Goal: Transaction & Acquisition: Book appointment/travel/reservation

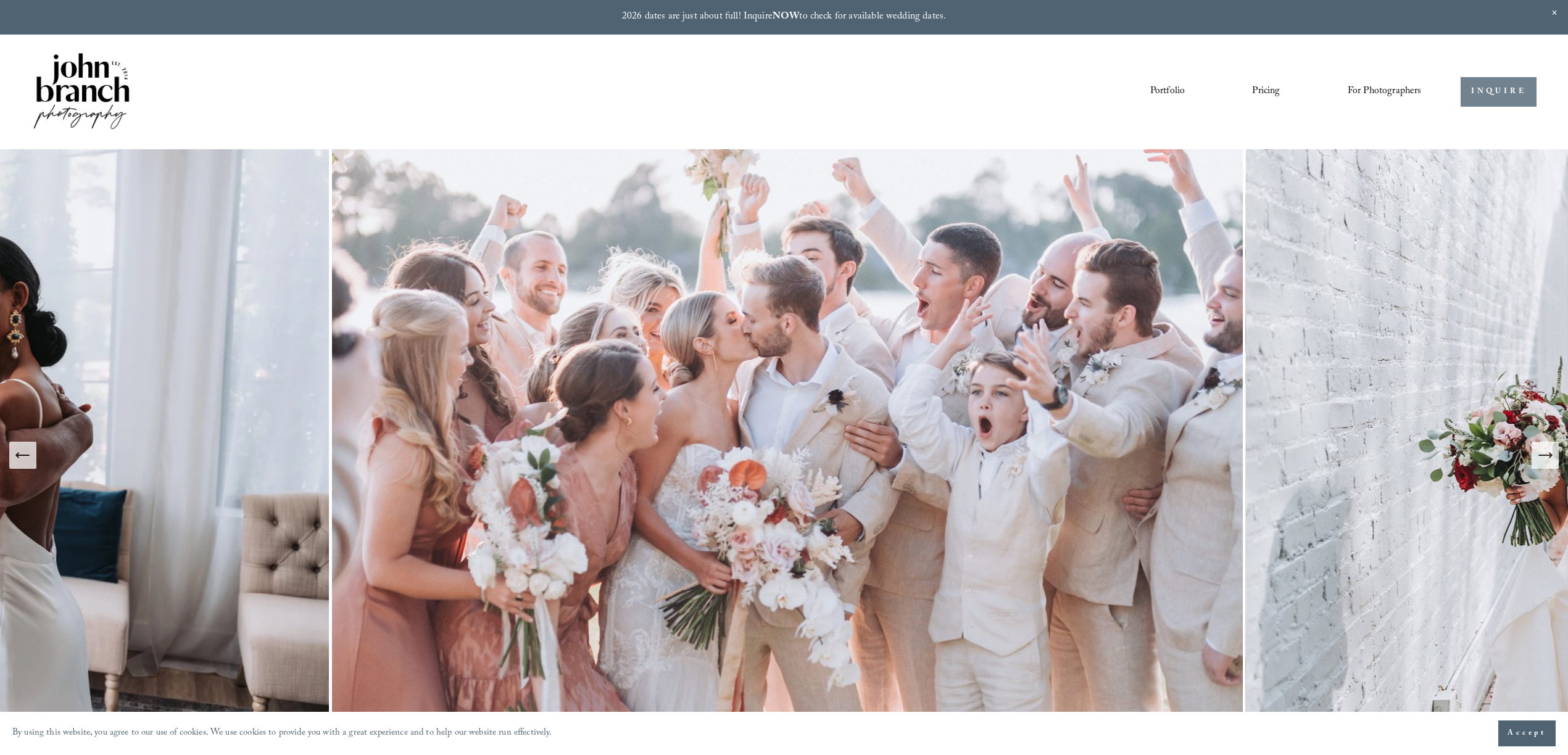
click at [1490, 93] on link "INQUIRE" at bounding box center [1499, 92] width 76 height 30
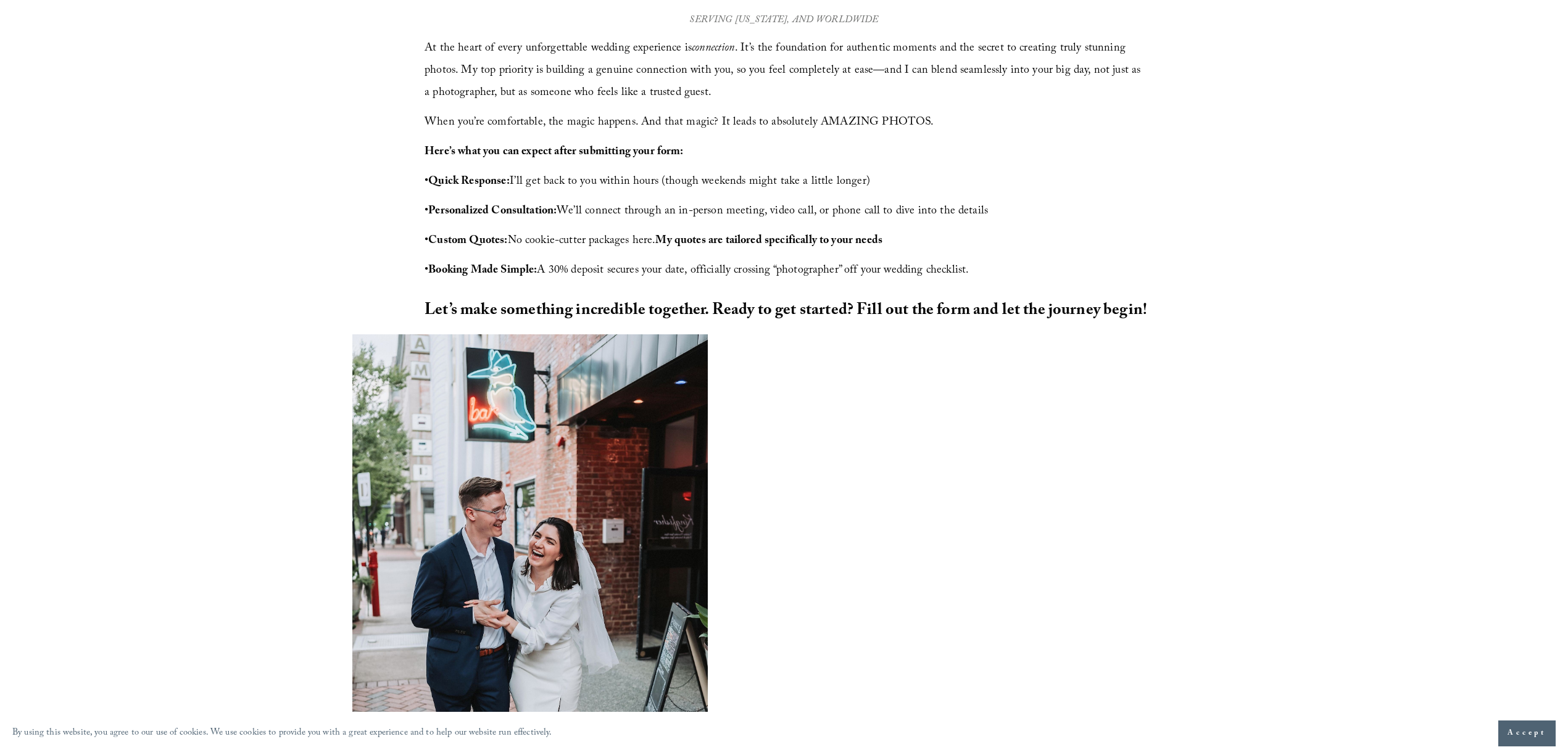
scroll to position [780, 0]
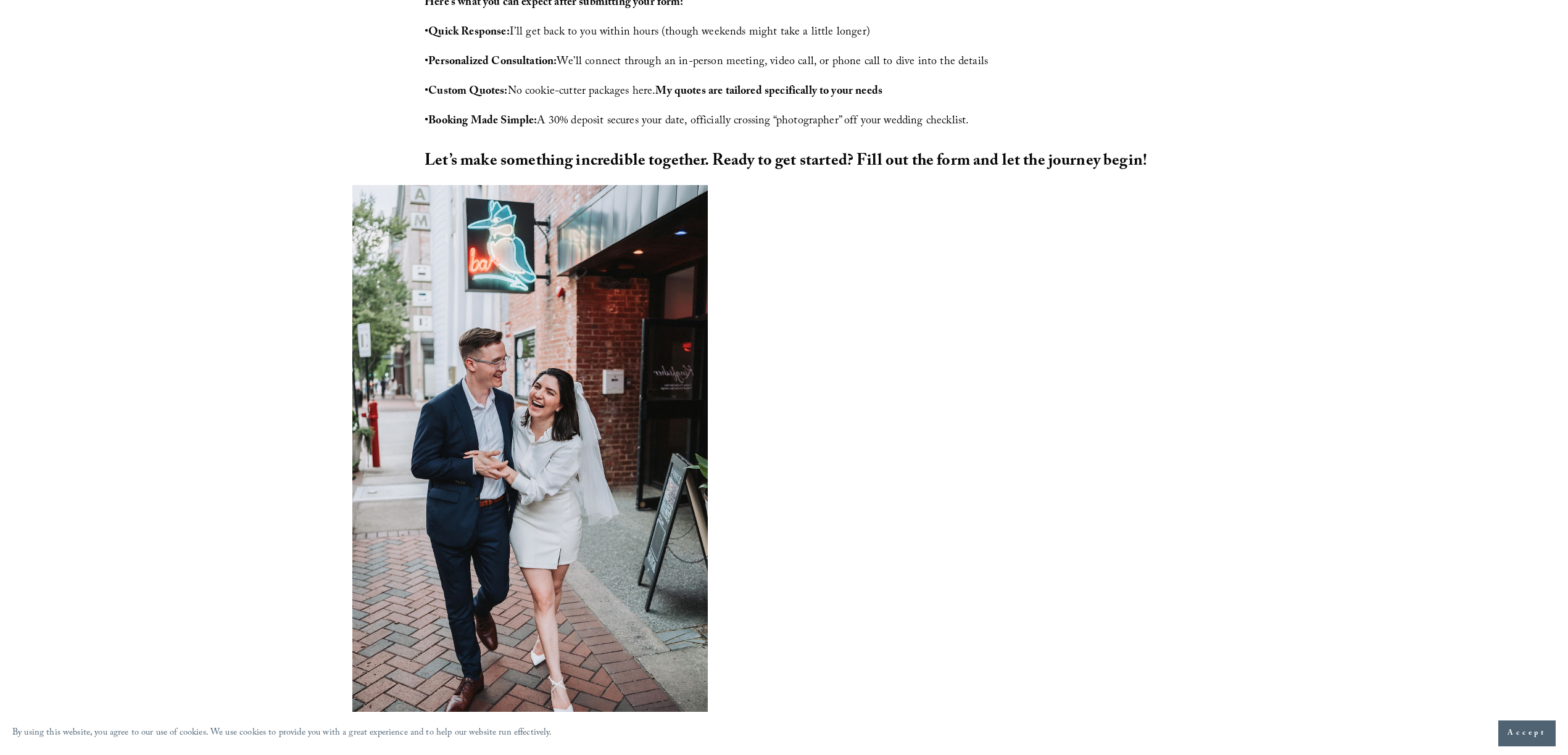
click at [1304, 437] on div at bounding box center [784, 465] width 1568 height 559
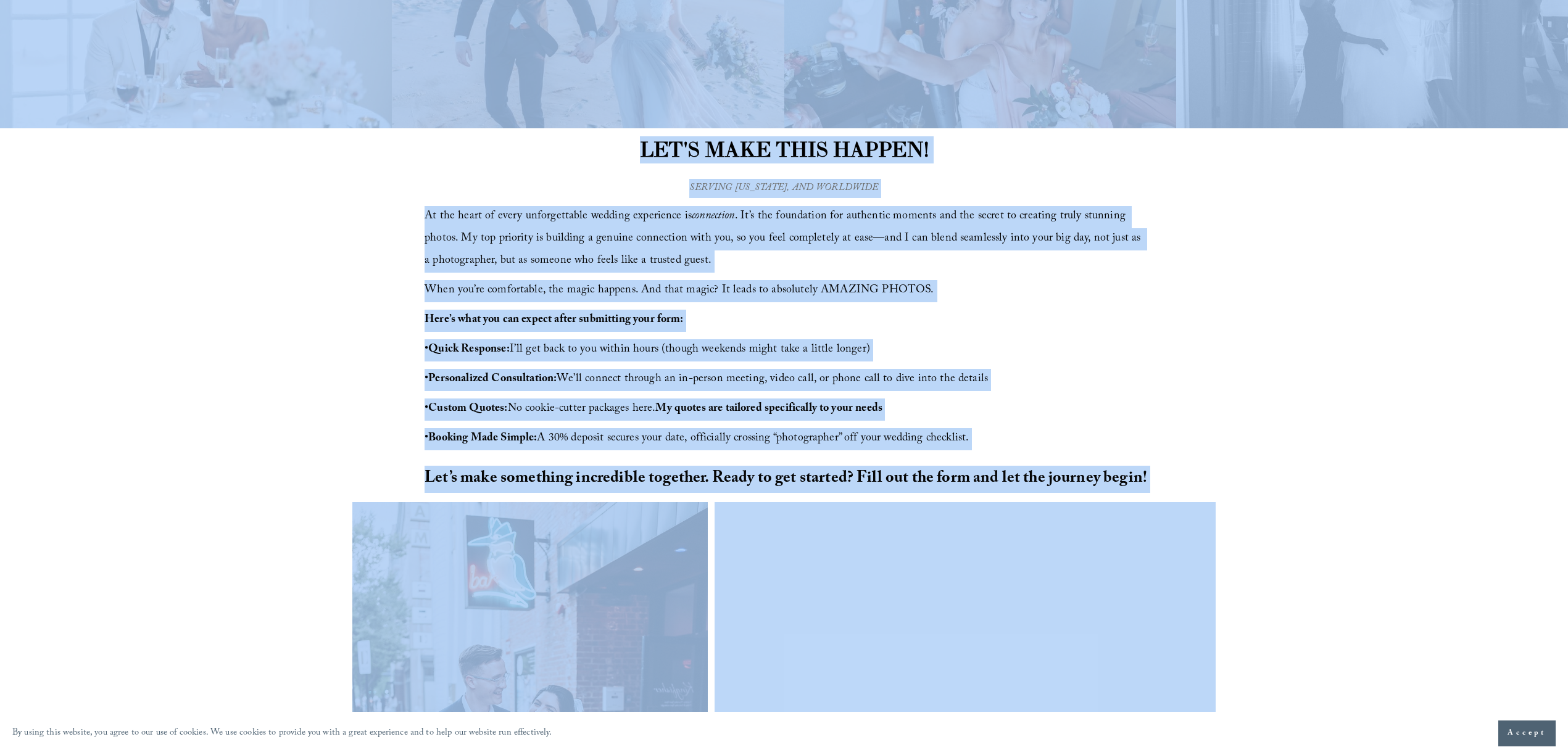
scroll to position [146, 0]
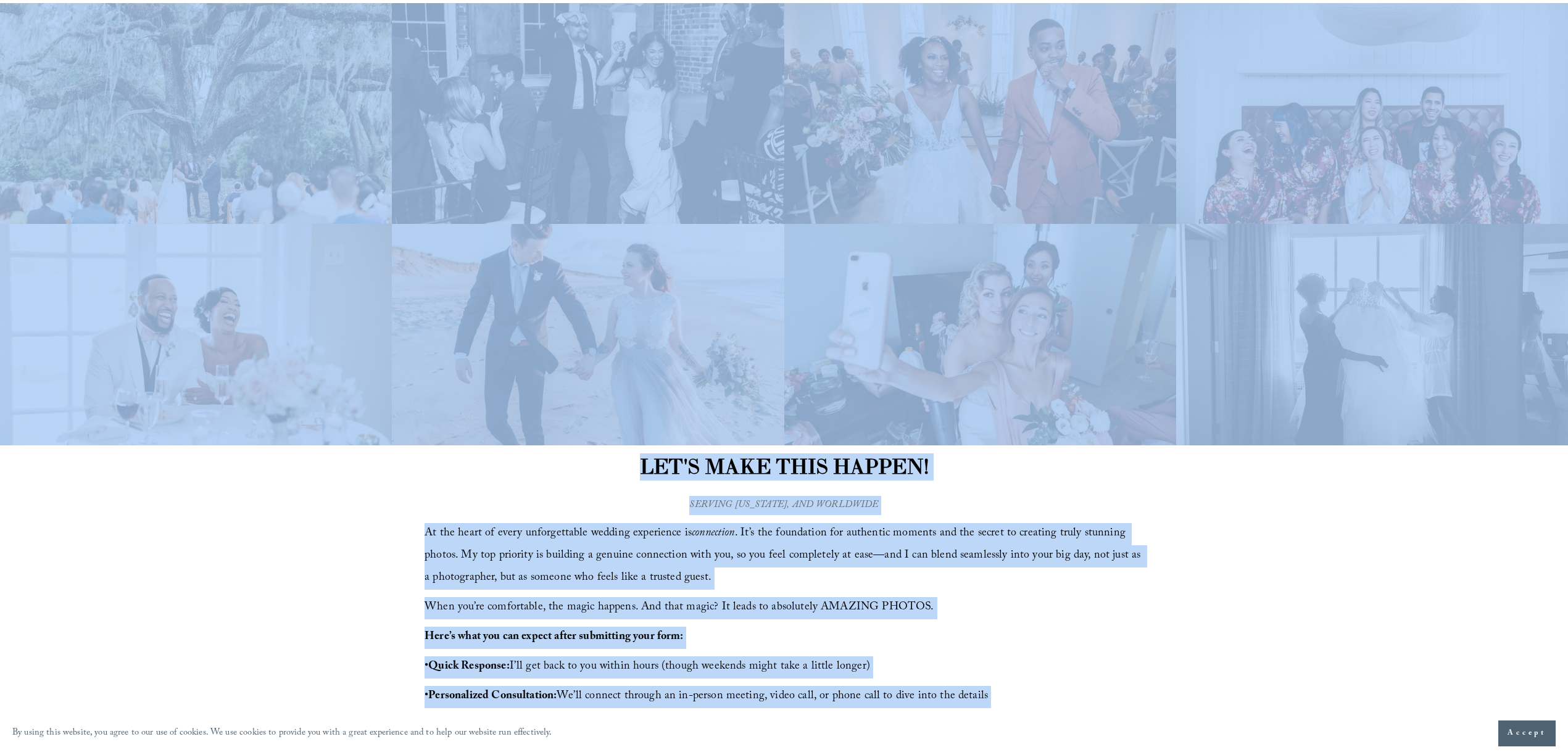
click at [549, 480] on div "LET'S MAKE THIS HAPPEN! At the heart of every unforgettable wedding experience …" at bounding box center [784, 633] width 1568 height 374
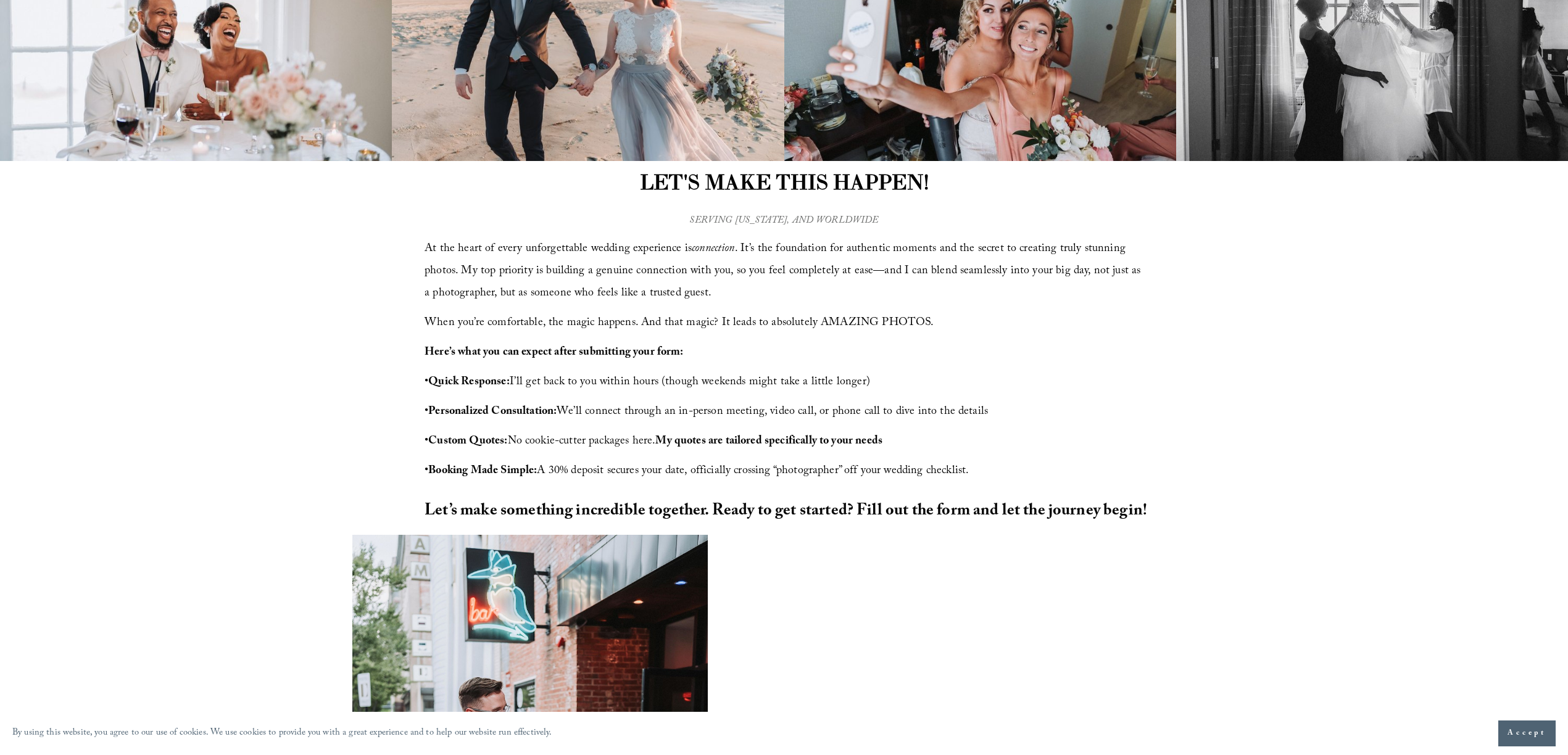
scroll to position [494, 0]
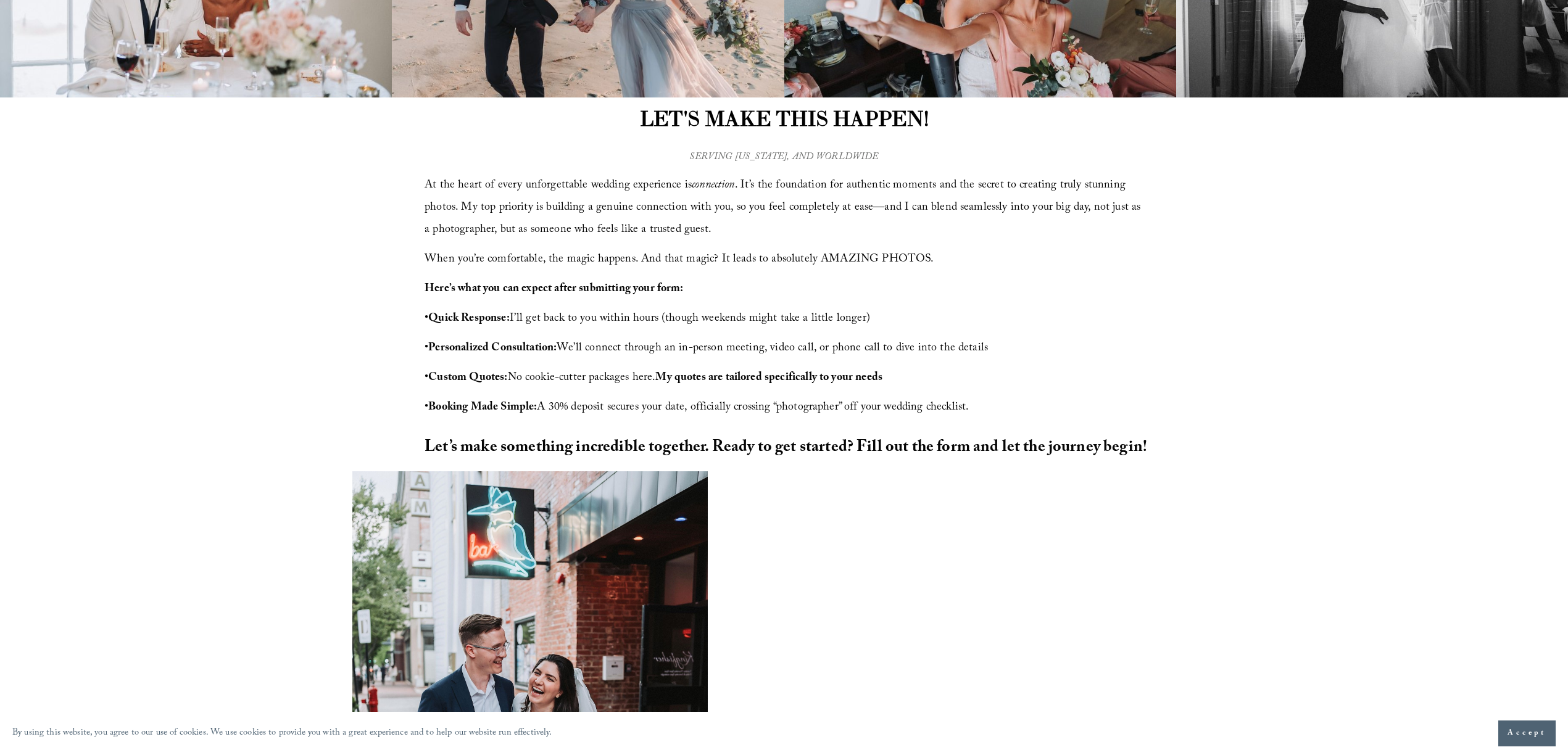
drag, startPoint x: 426, startPoint y: 286, endPoint x: 1037, endPoint y: 402, distance: 621.9
click at [1037, 402] on div "At the heart of every unforgettable wedding experience is connection . It’s the…" at bounding box center [784, 297] width 719 height 244
copy div "Here’s what you can expect after submitting your form: • Quick Response: I’ll g…"
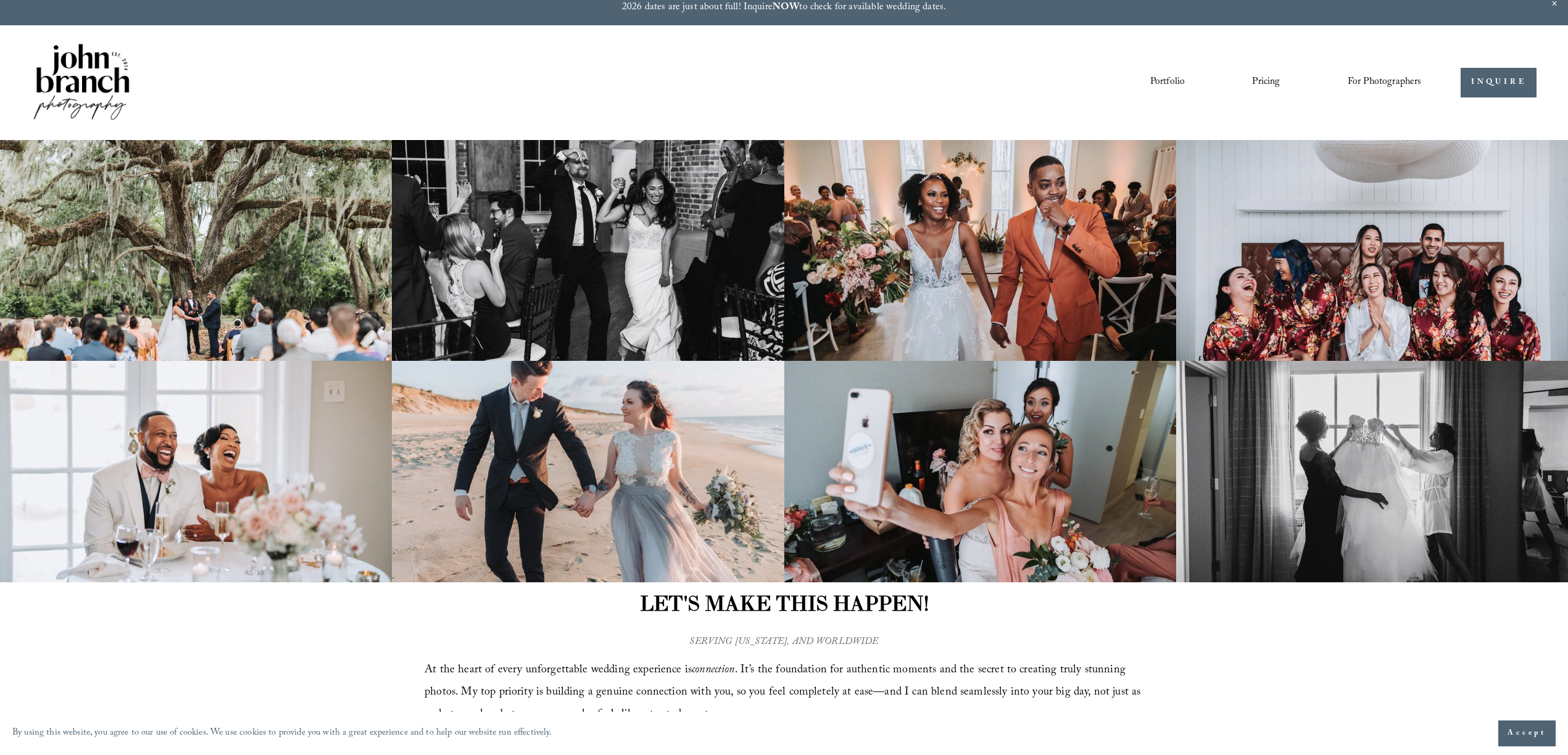
scroll to position [0, 0]
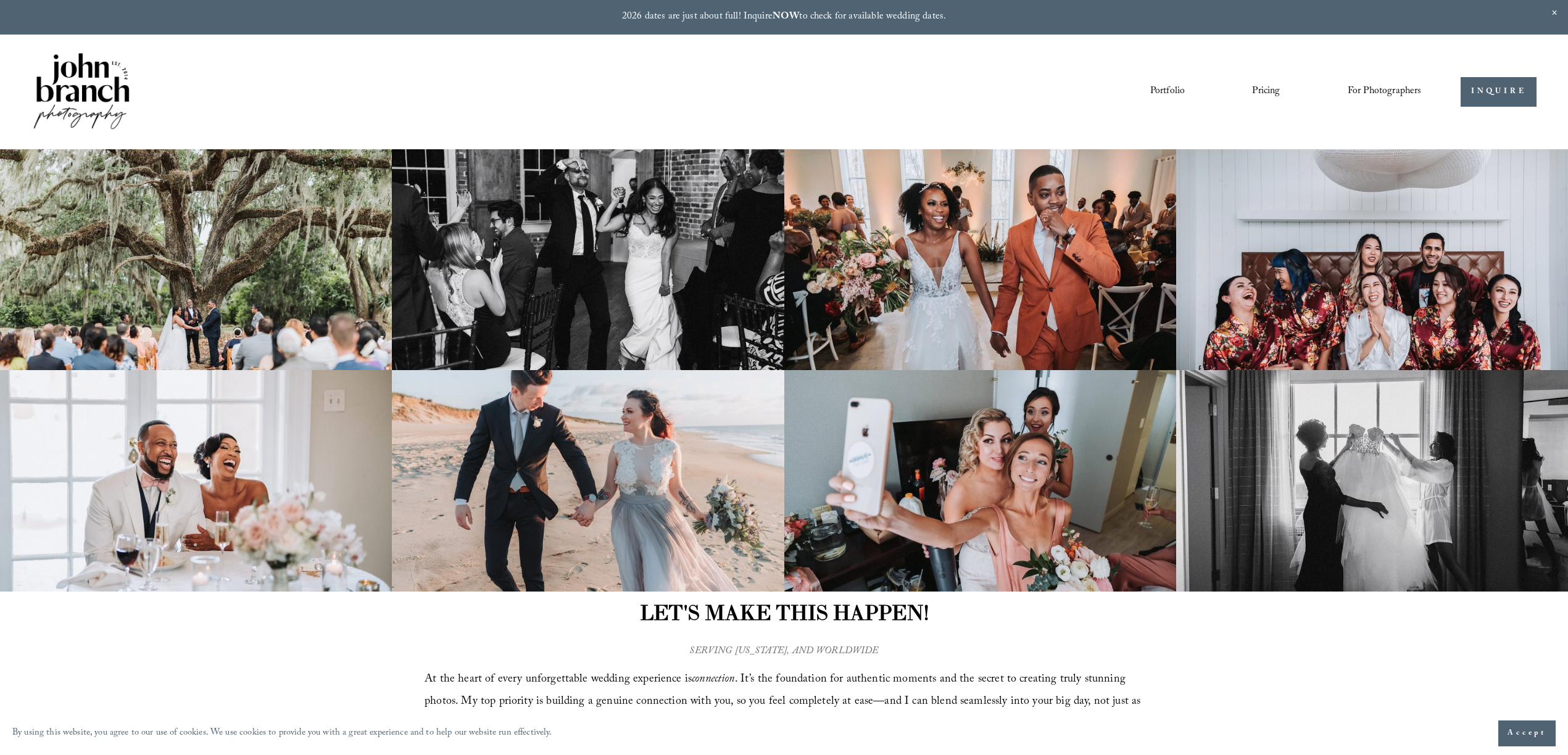
click at [1157, 88] on link "Portfolio" at bounding box center [1168, 92] width 35 height 21
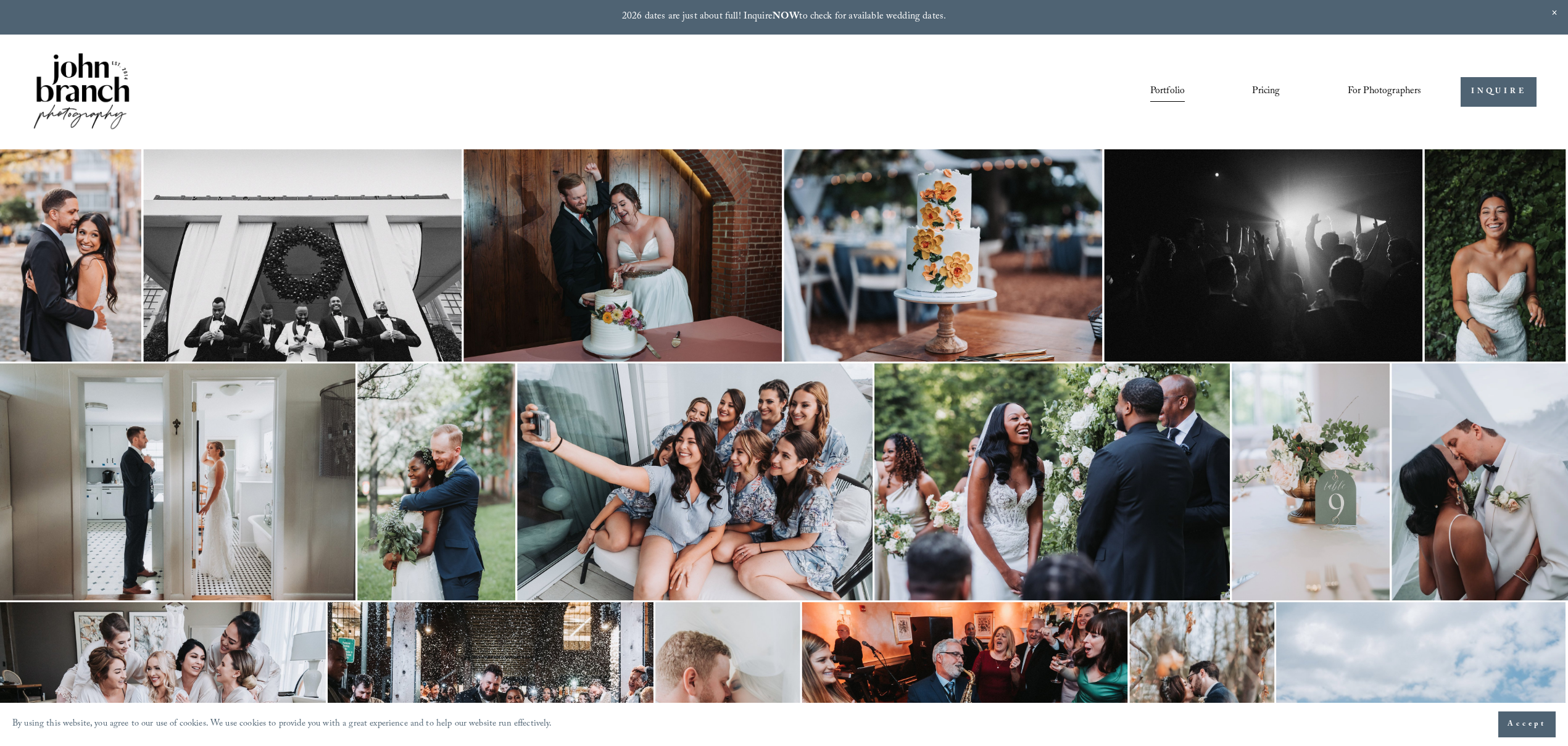
scroll to position [8, 0]
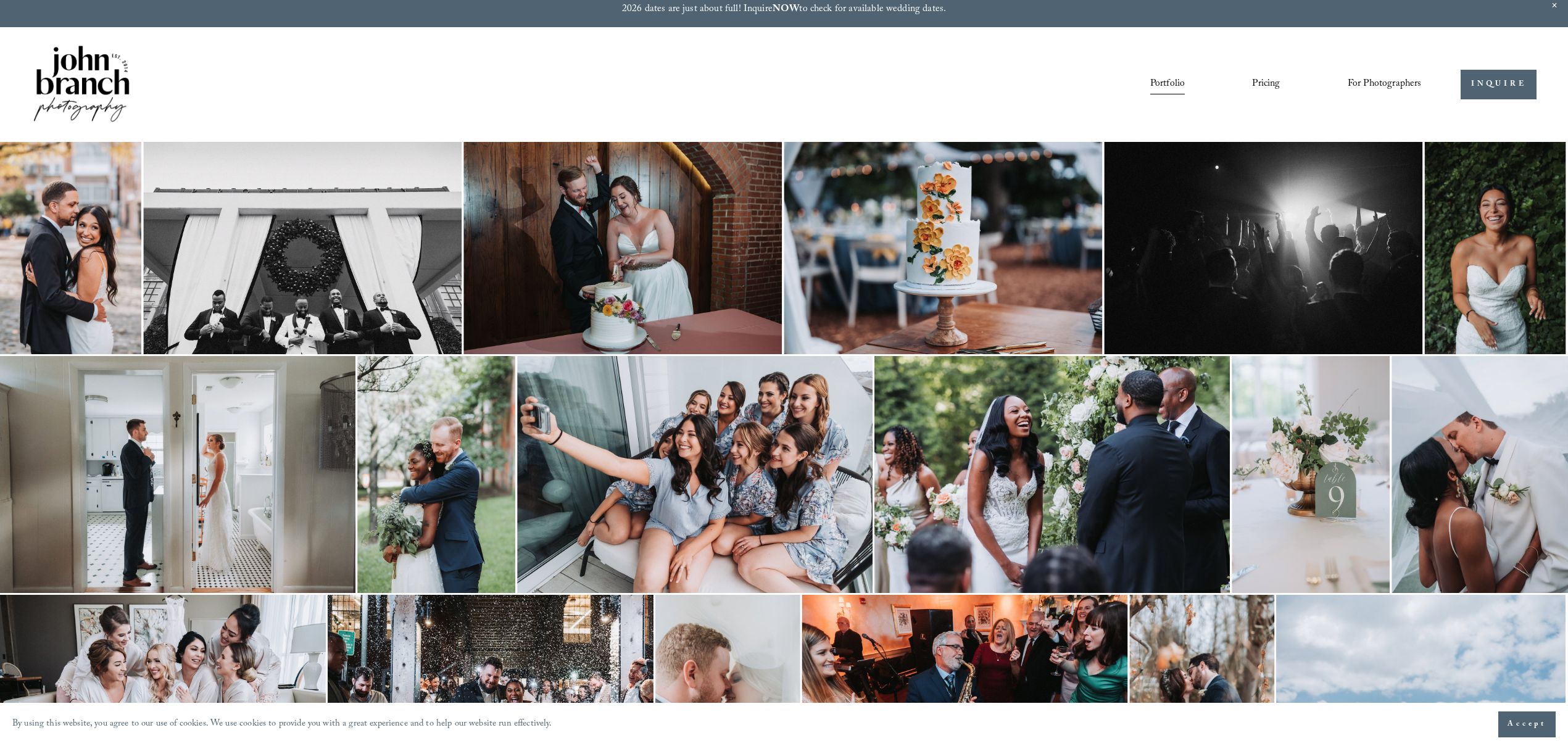
click at [97, 82] on img at bounding box center [81, 85] width 100 height 83
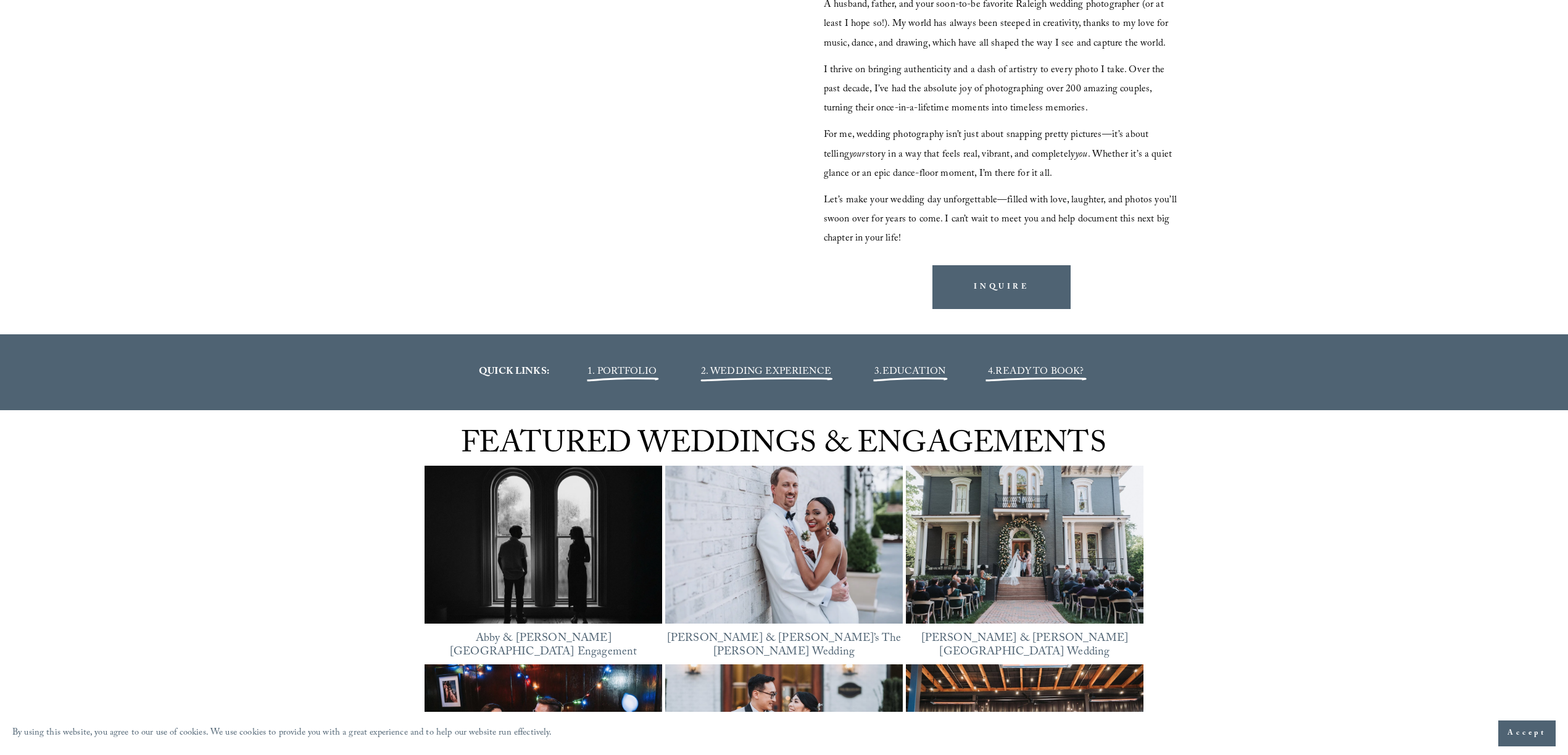
scroll to position [1635, 0]
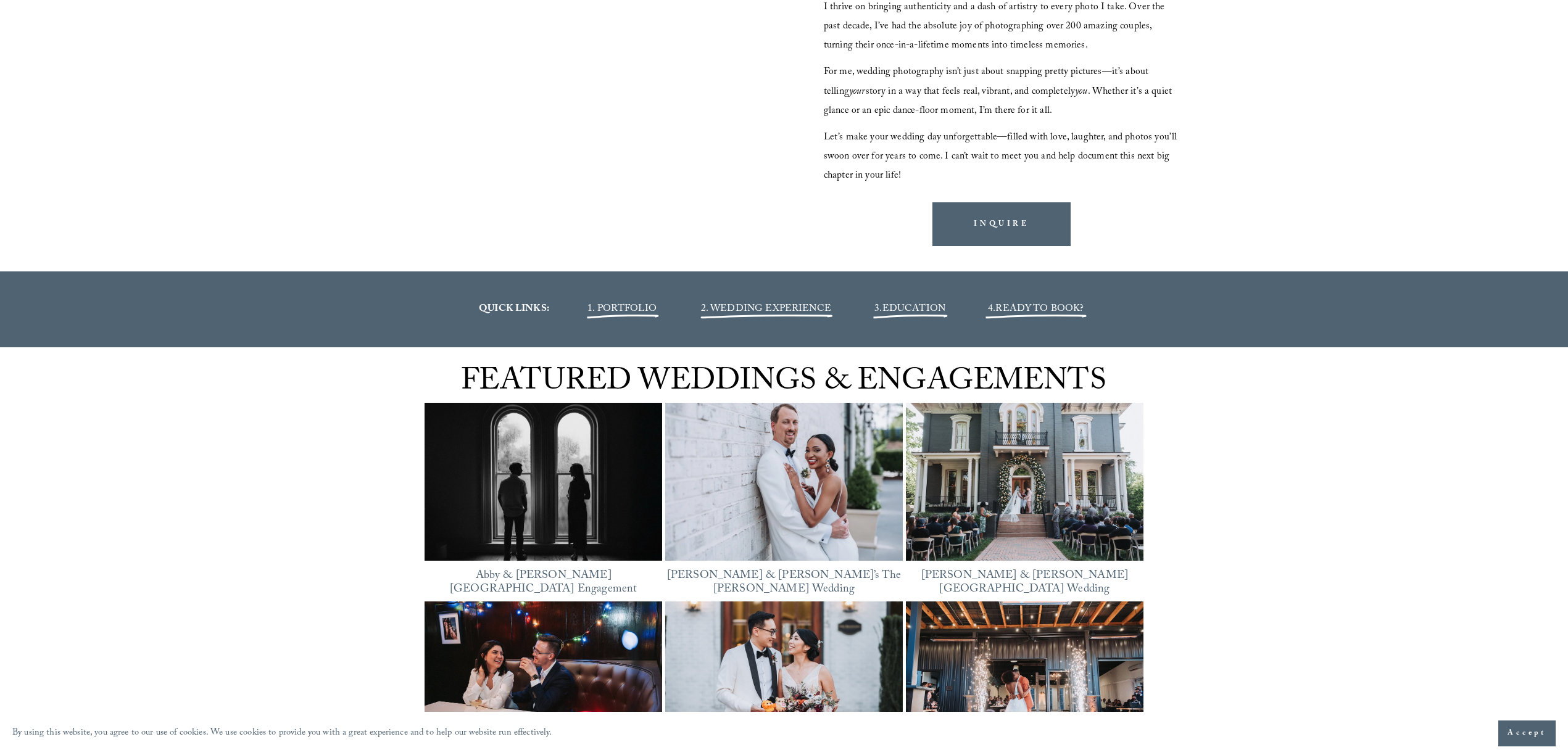
click at [768, 309] on span "2. WEDDING EXPERIENCE" at bounding box center [766, 309] width 130 height 16
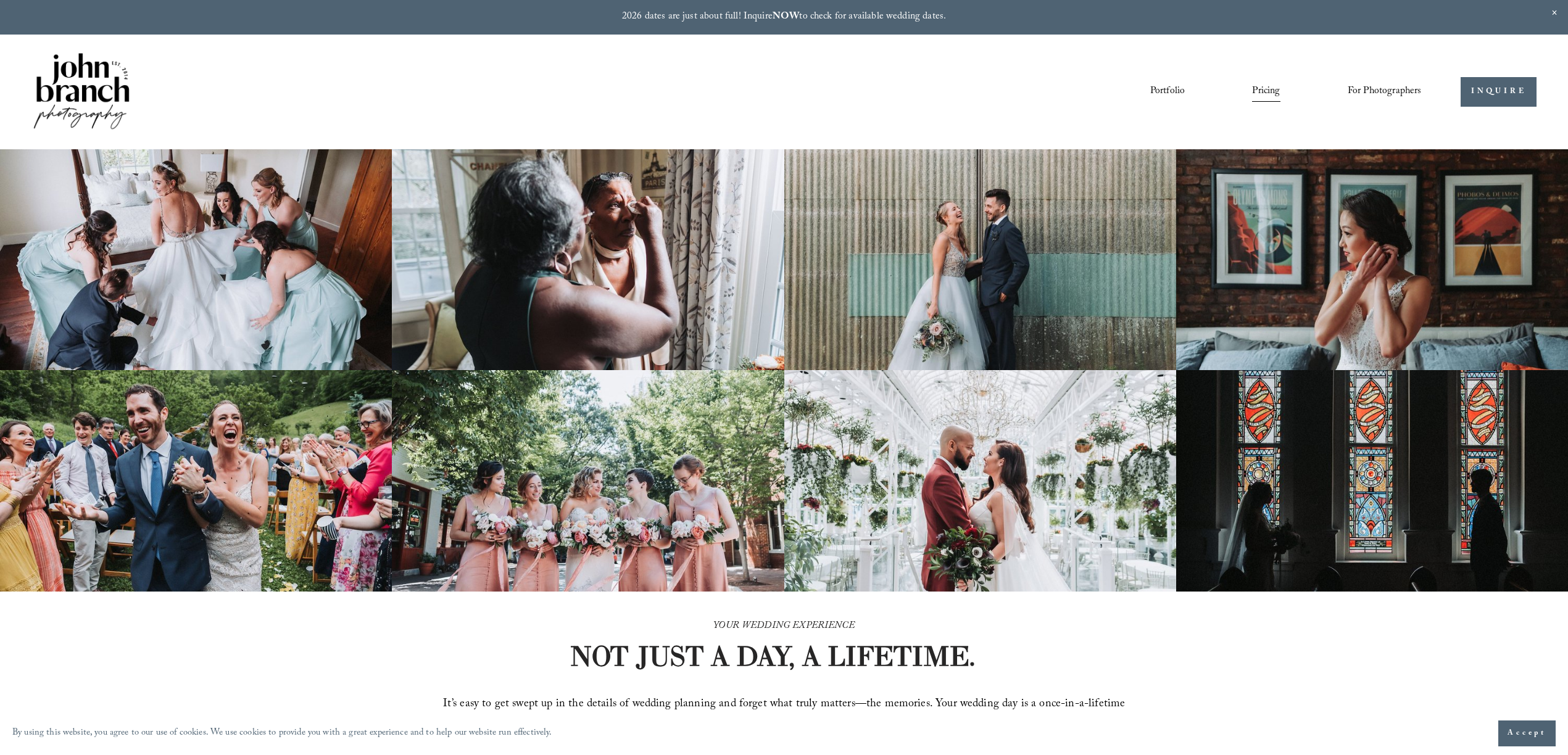
click at [90, 95] on img at bounding box center [81, 92] width 100 height 83
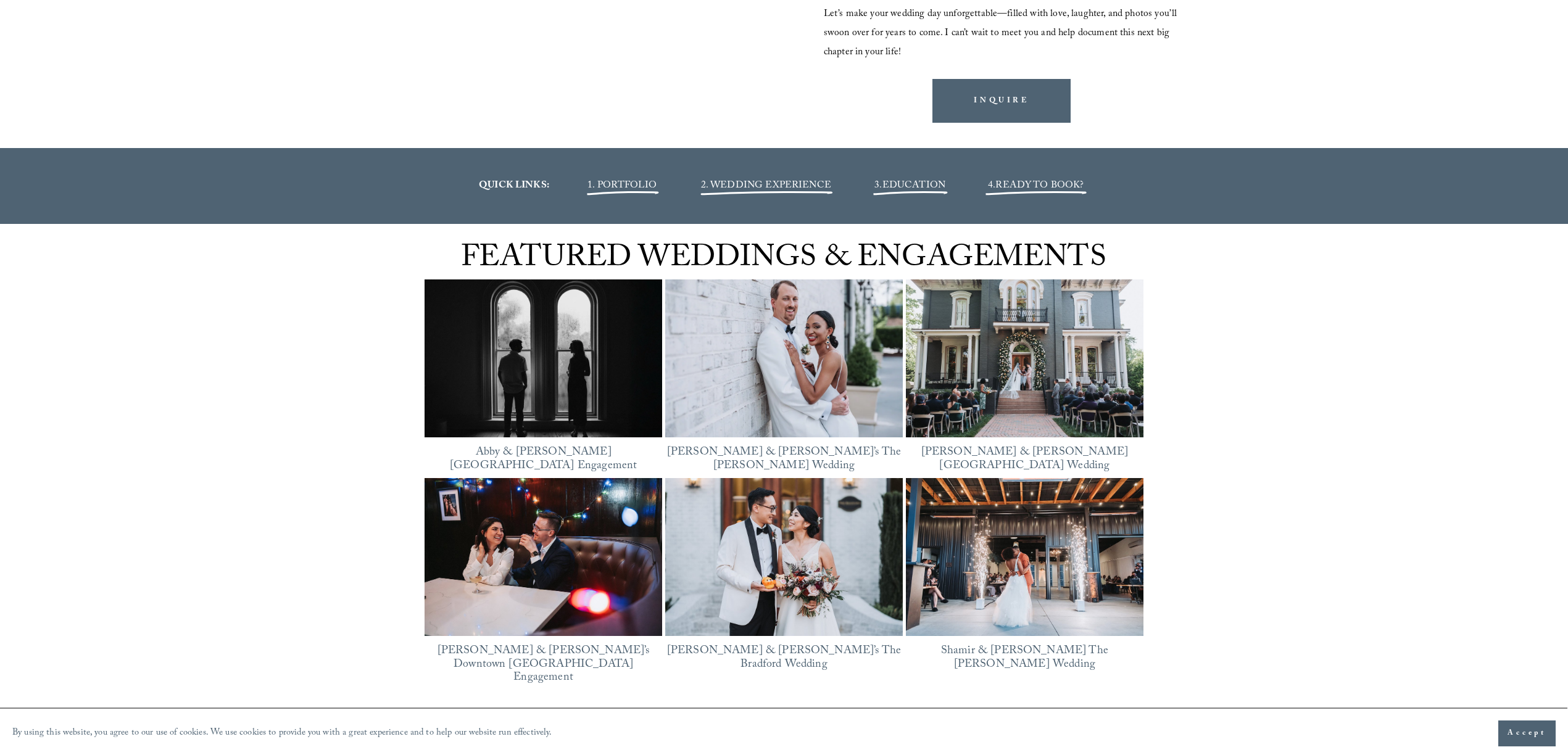
scroll to position [1767, 0]
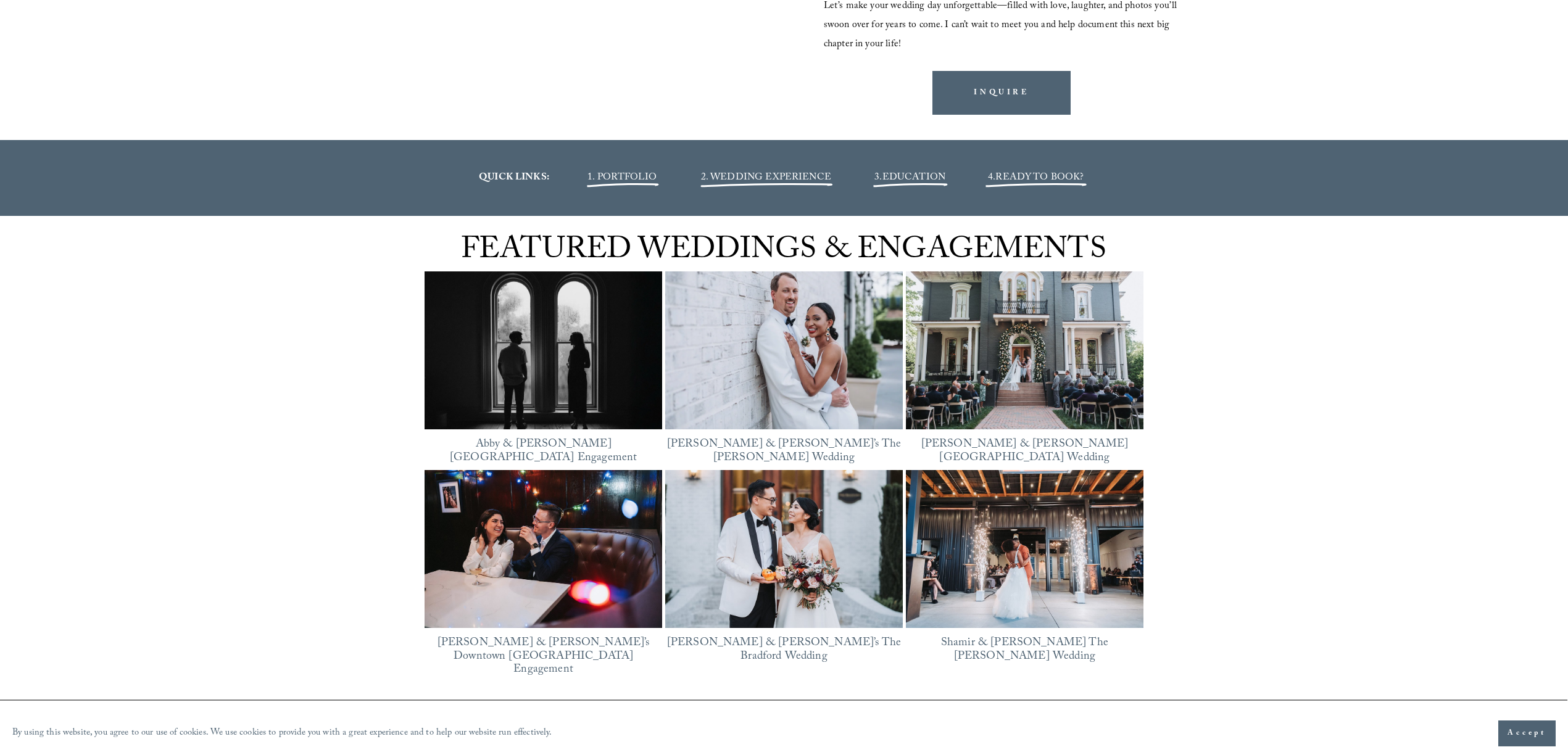
click at [763, 172] on span "2. WEDDING EXPERIENCE" at bounding box center [766, 178] width 130 height 16
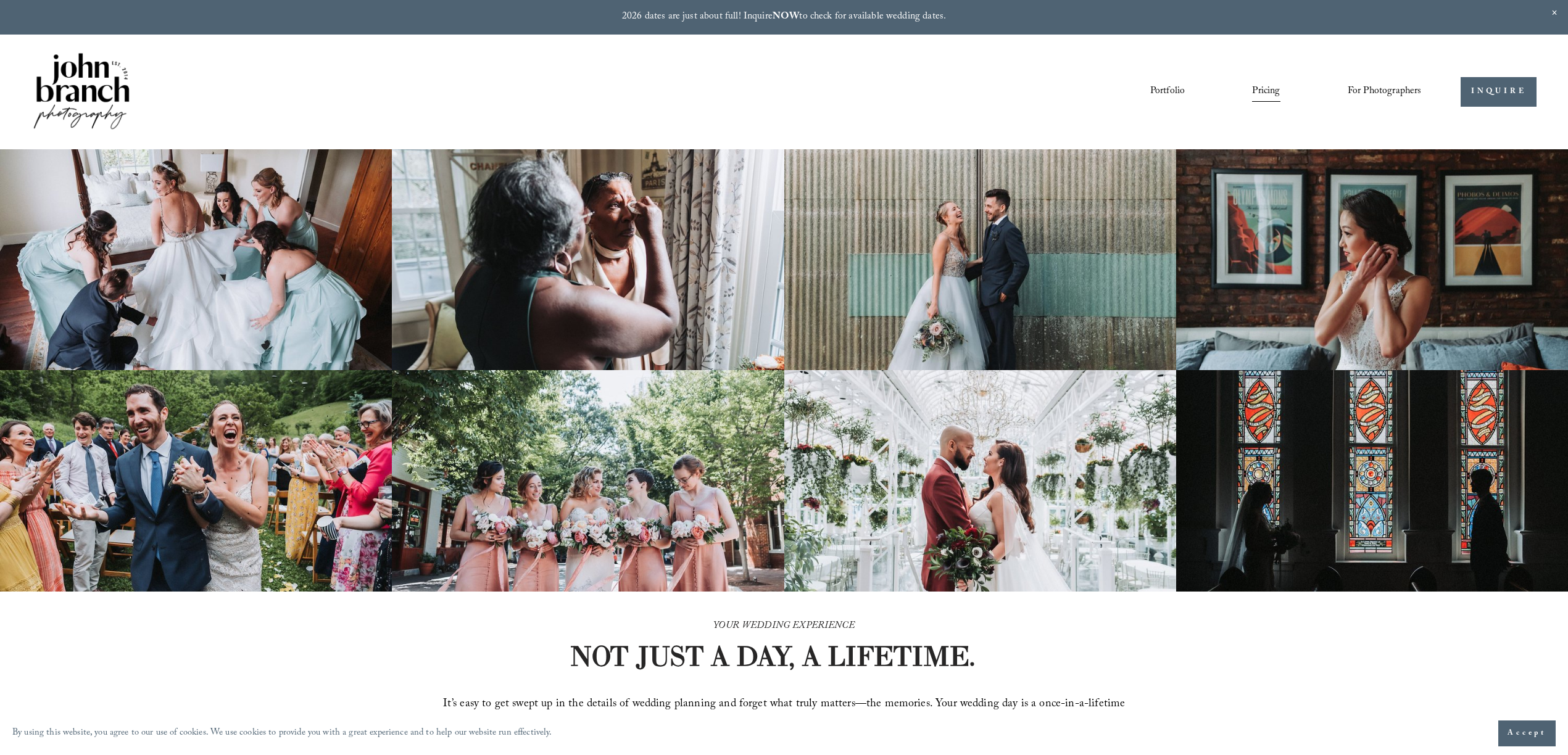
click at [1164, 88] on link "Portfolio" at bounding box center [1168, 92] width 35 height 21
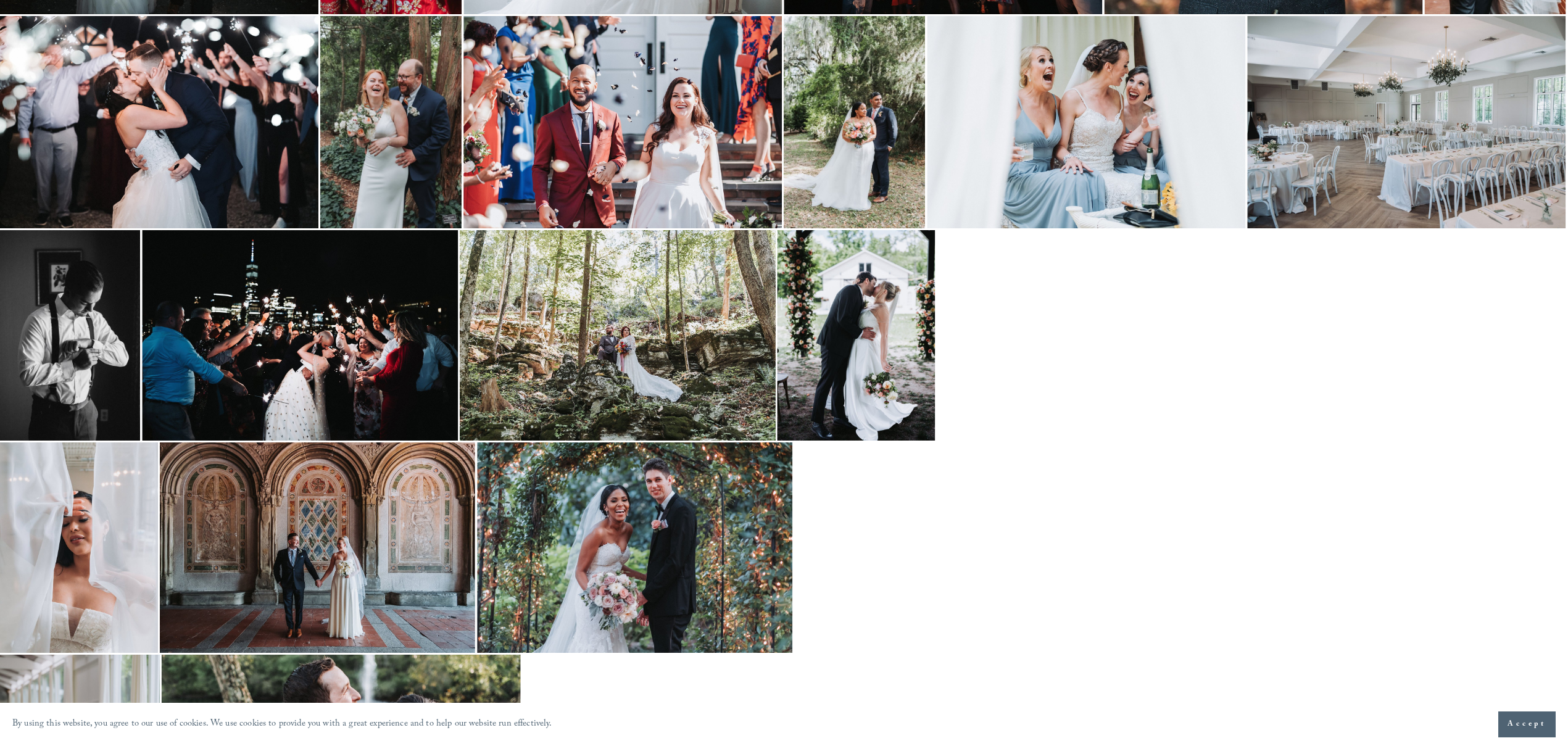
scroll to position [1661, 0]
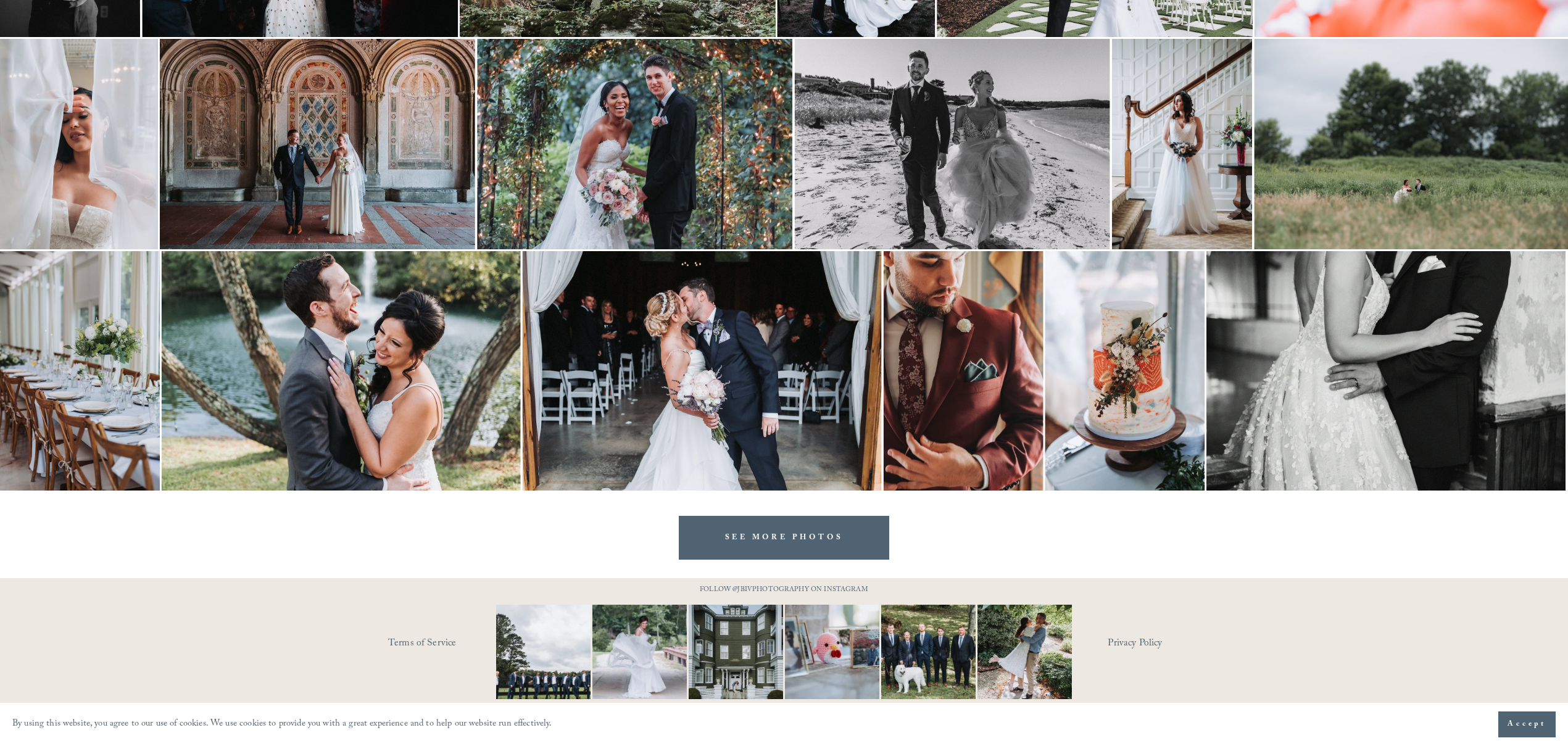
click at [758, 535] on link "SEE MORE PHOTOS" at bounding box center [784, 537] width 211 height 44
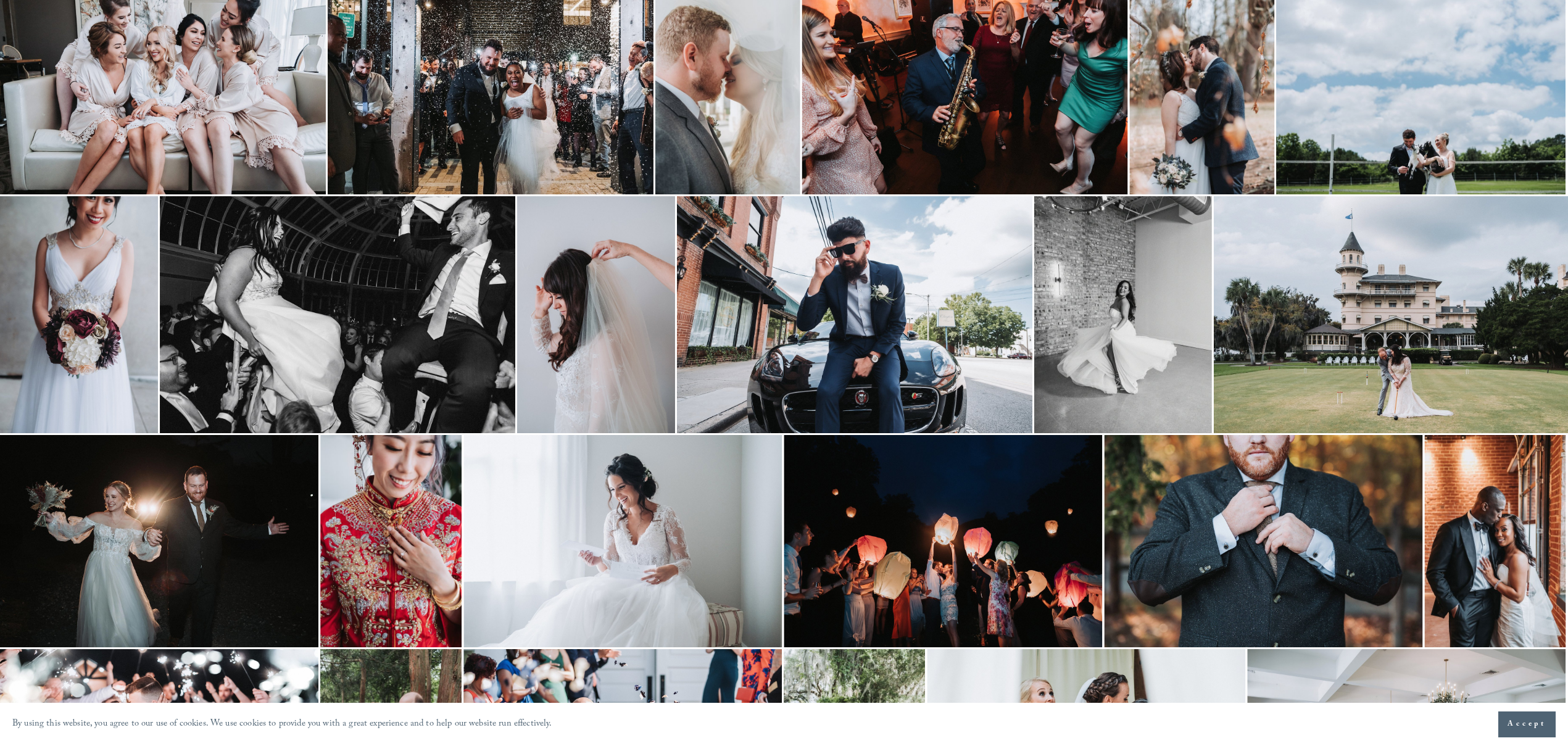
scroll to position [0, 0]
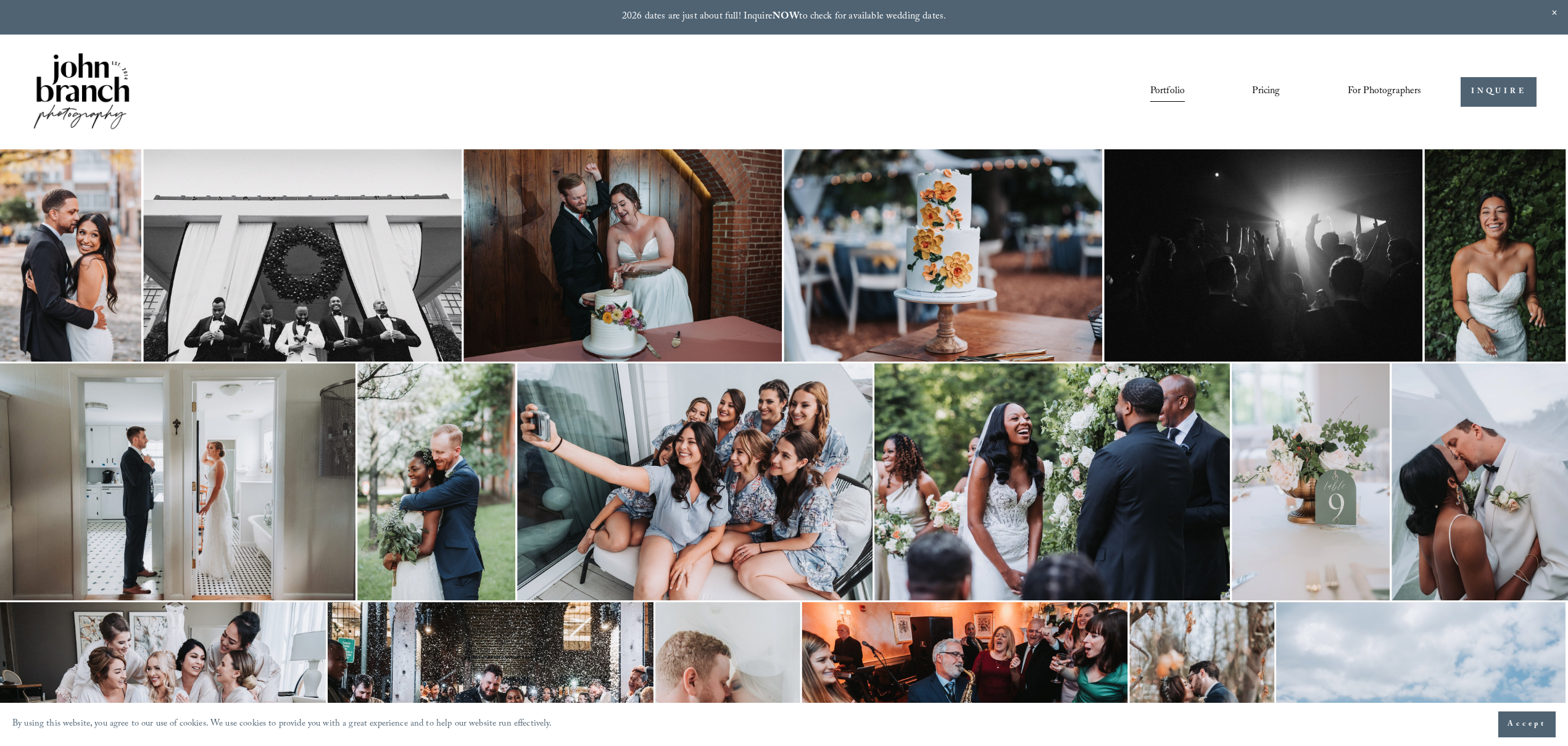
click at [69, 87] on img at bounding box center [81, 92] width 100 height 83
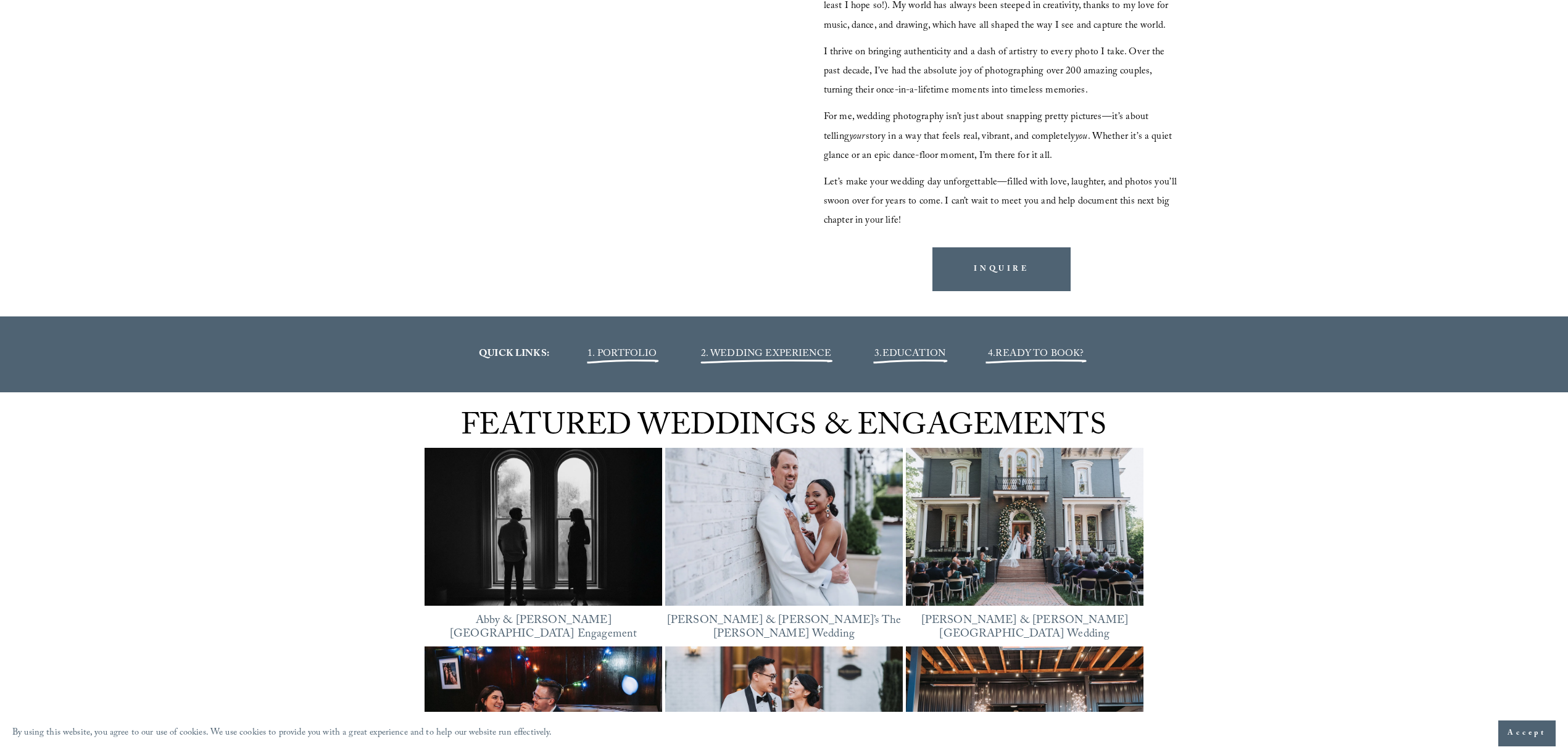
scroll to position [1654, 0]
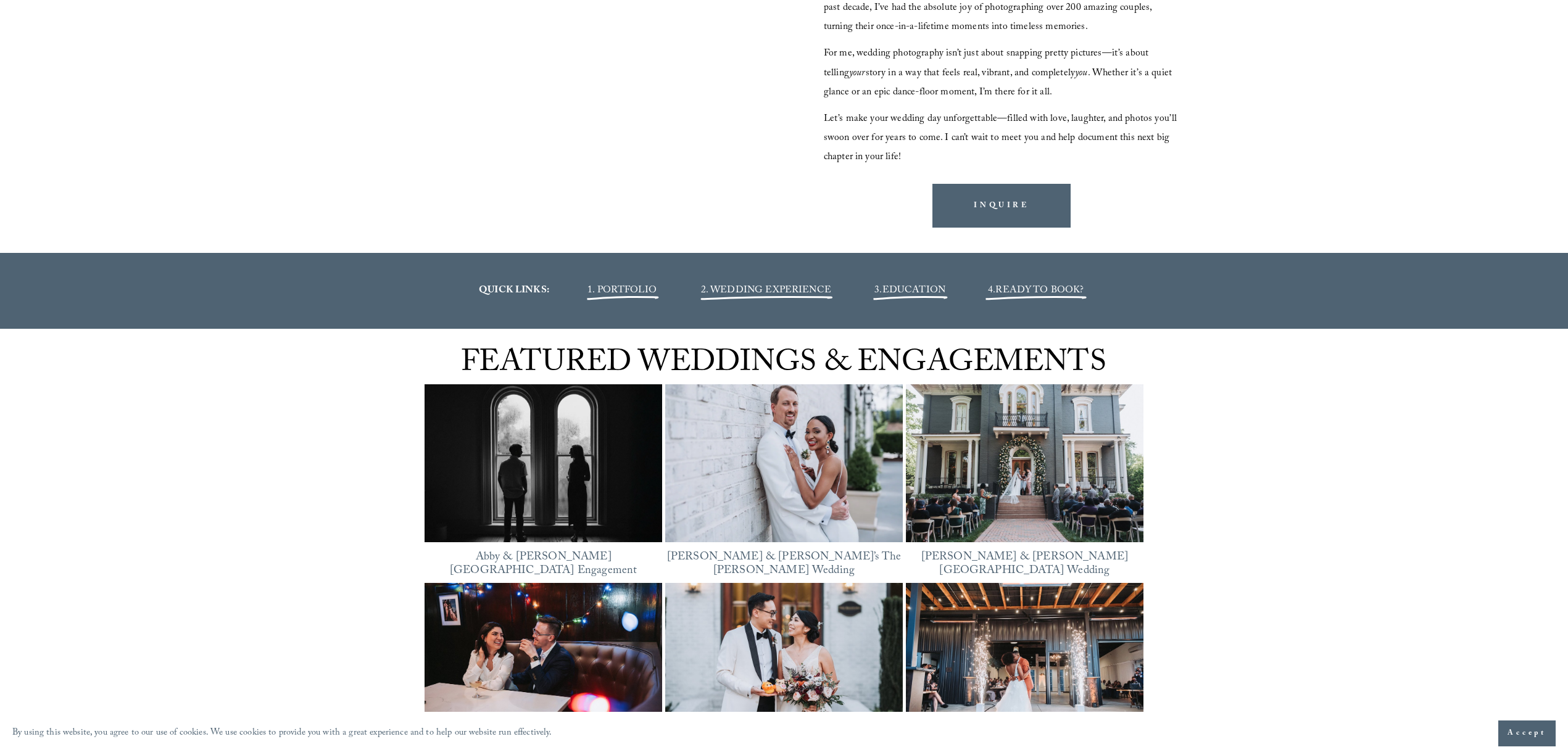
click at [767, 290] on span "2. WEDDING EXPERIENCE" at bounding box center [766, 290] width 130 height 16
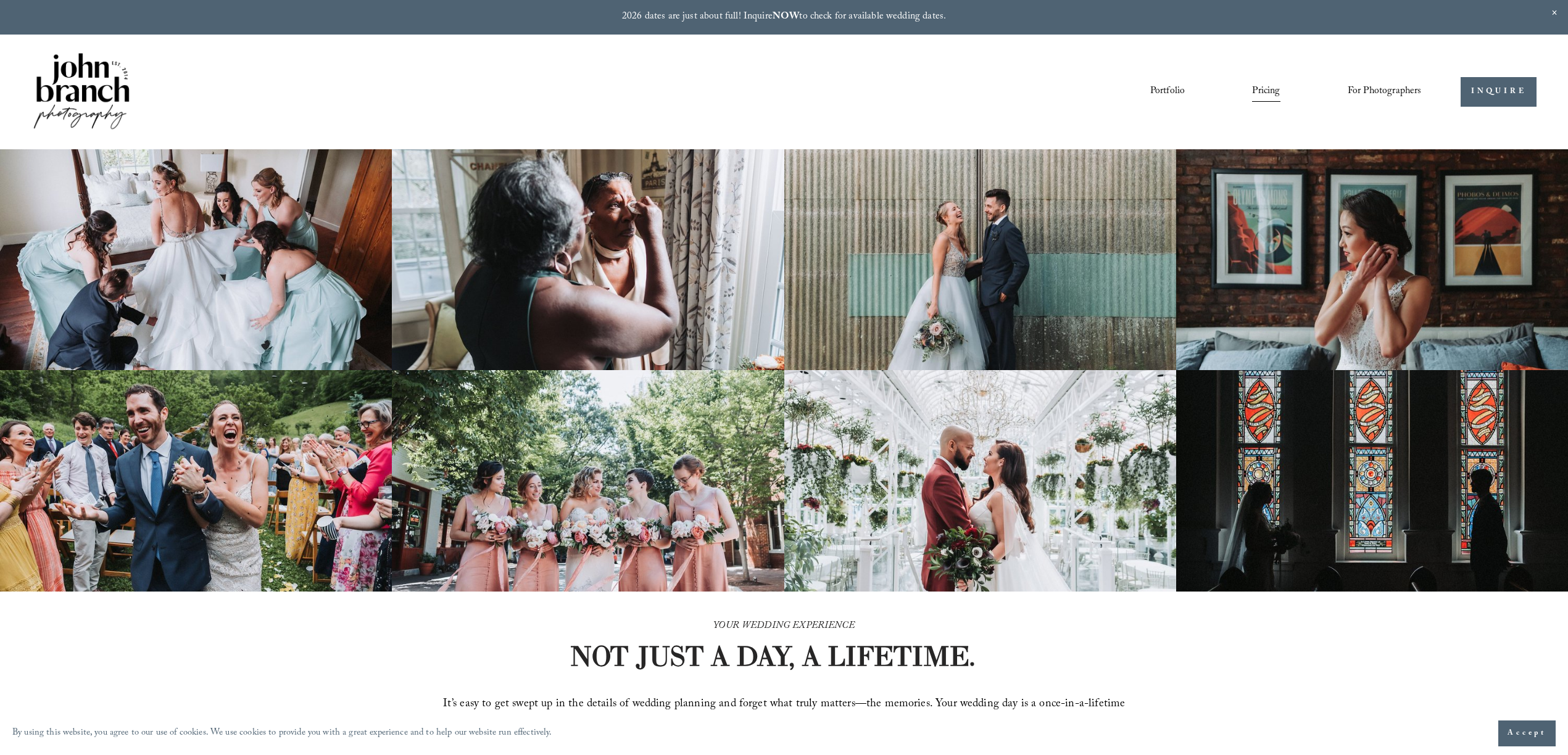
click at [93, 90] on img at bounding box center [81, 92] width 100 height 83
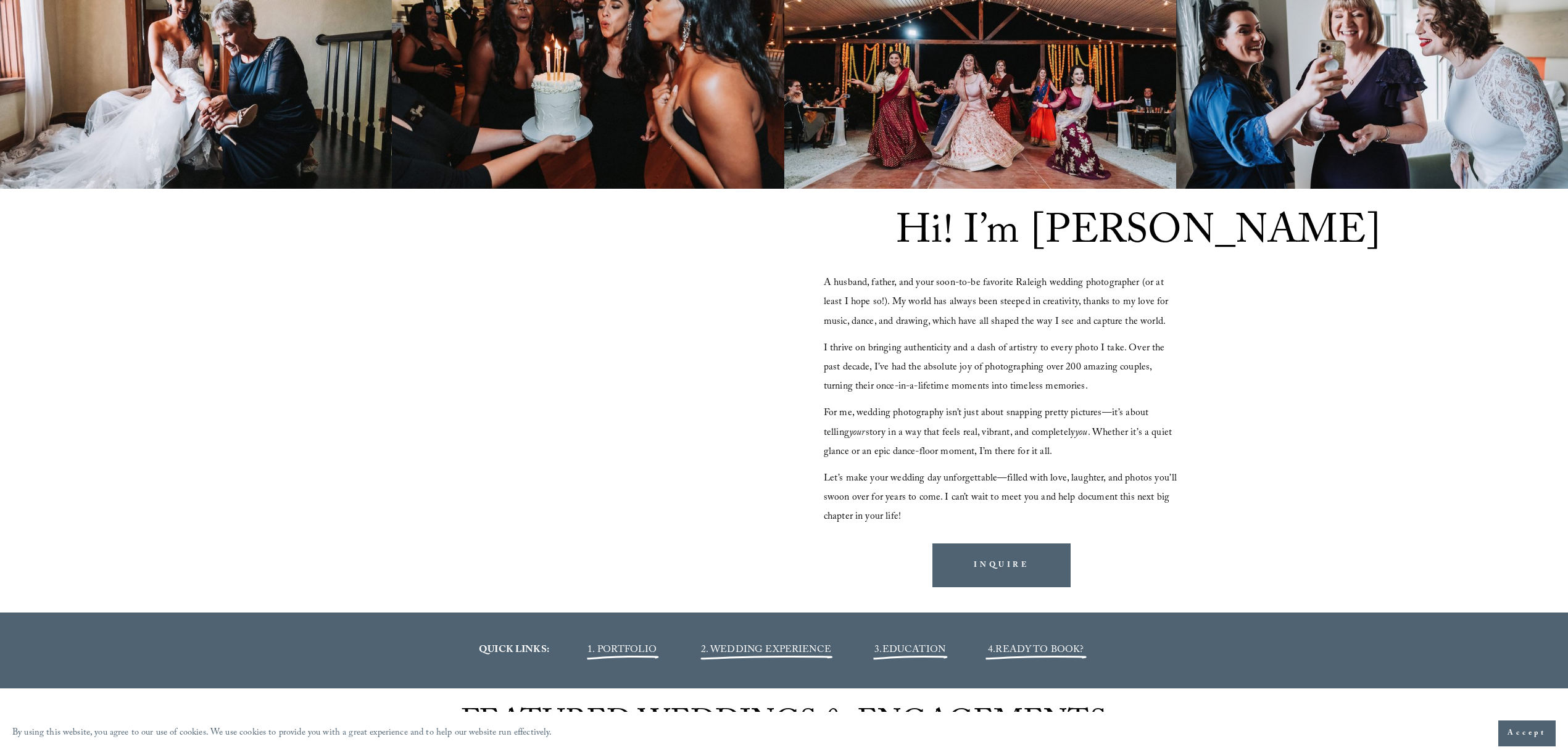
scroll to position [1357, 0]
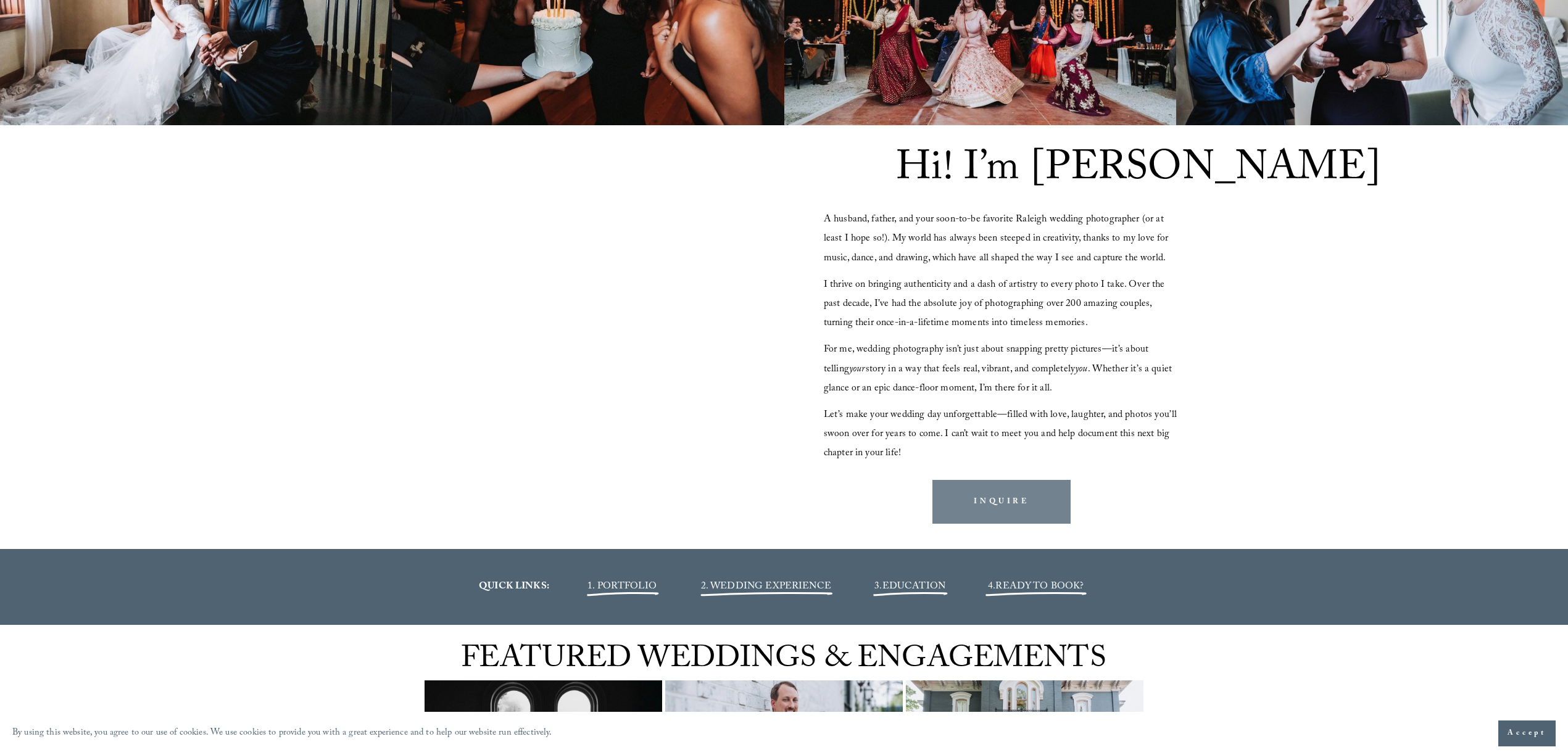
click at [997, 502] on link "INQUIRE" at bounding box center [1001, 502] width 138 height 44
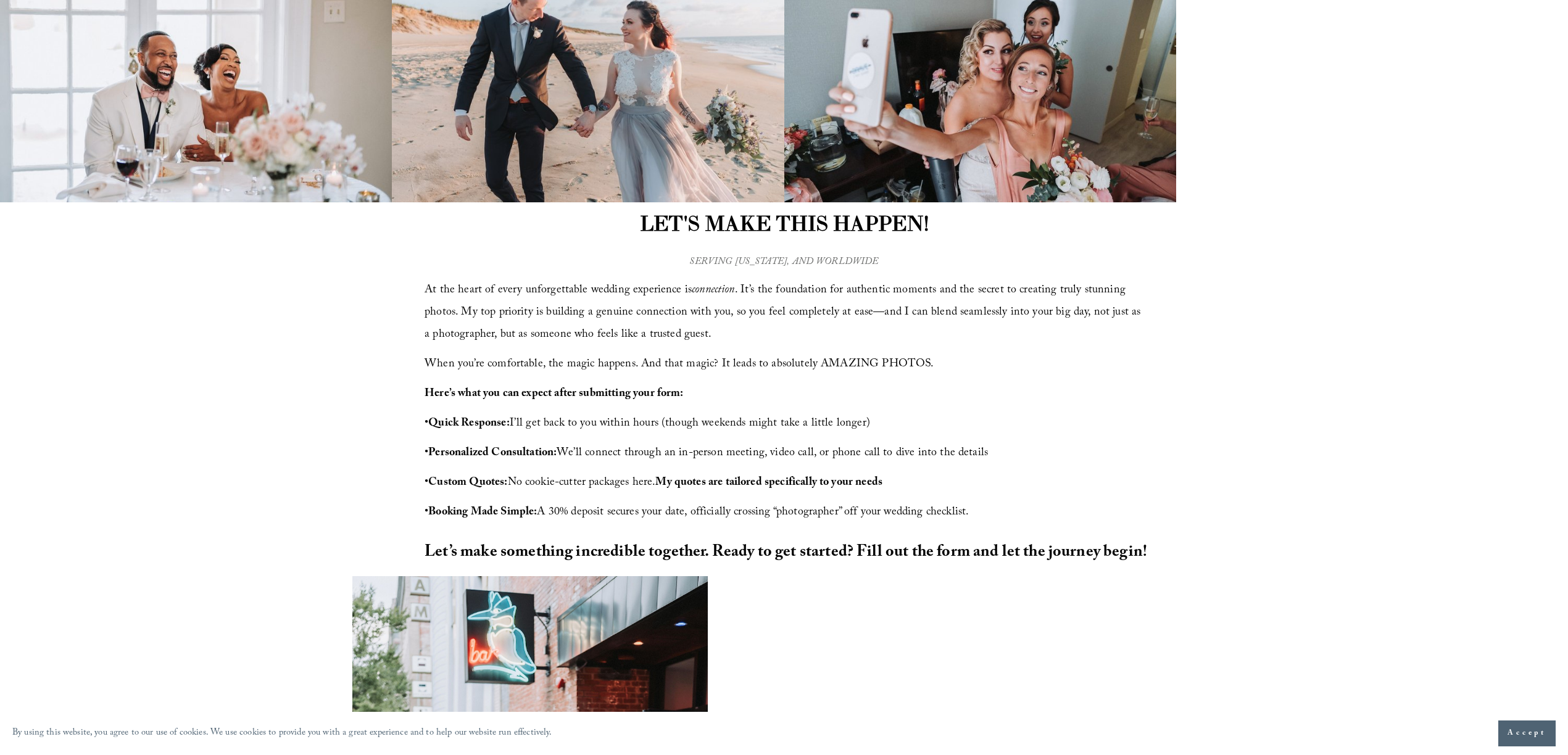
scroll to position [153, 0]
